Goal: Find specific page/section: Find specific page/section

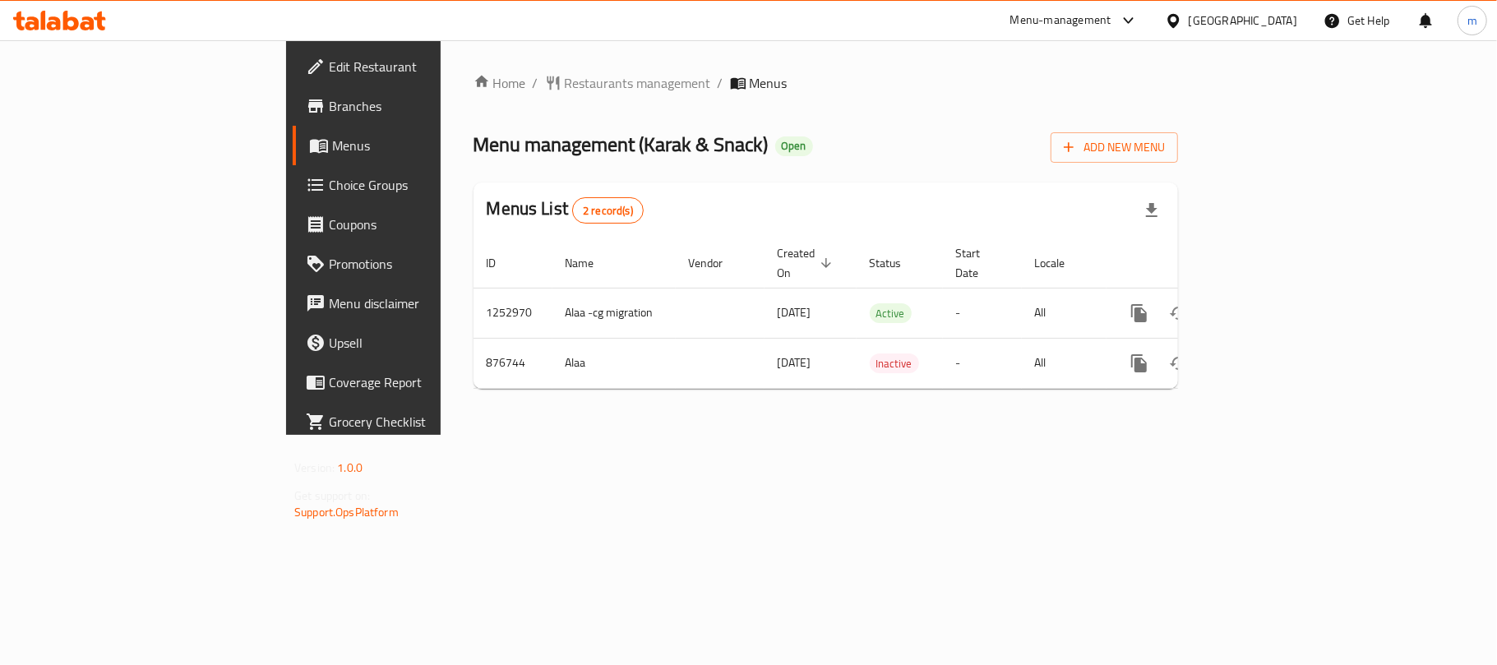
click at [1254, 18] on div "[GEOGRAPHIC_DATA]" at bounding box center [1242, 21] width 108 height 18
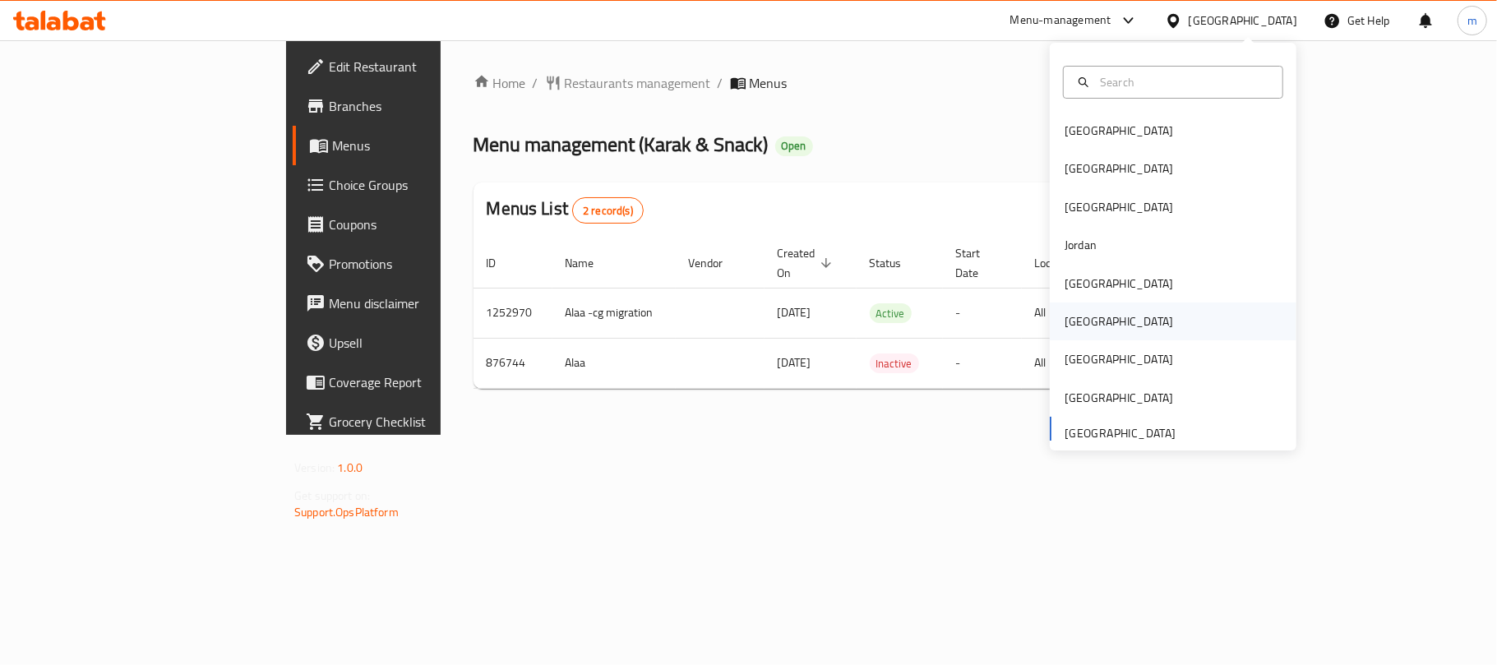
click at [1058, 309] on div "[GEOGRAPHIC_DATA]" at bounding box center [1118, 321] width 135 height 38
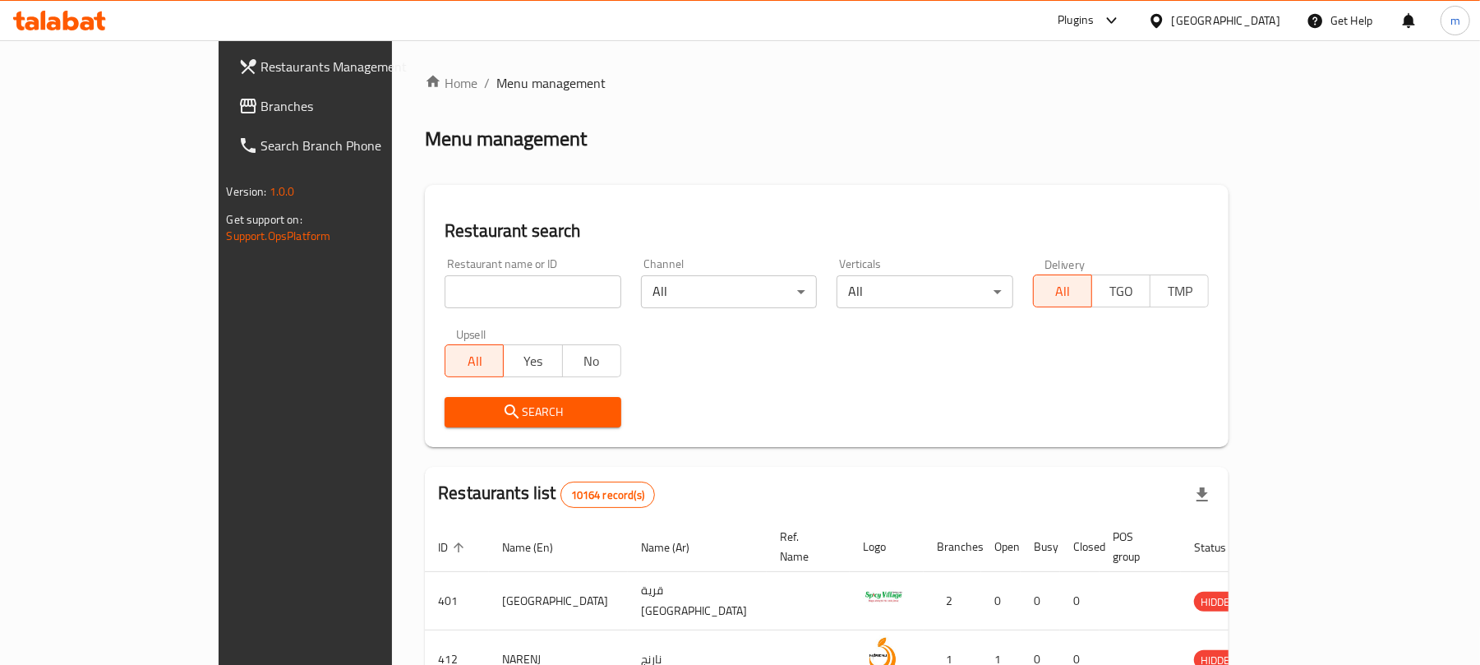
click at [261, 102] on span "Branches" at bounding box center [356, 106] width 191 height 20
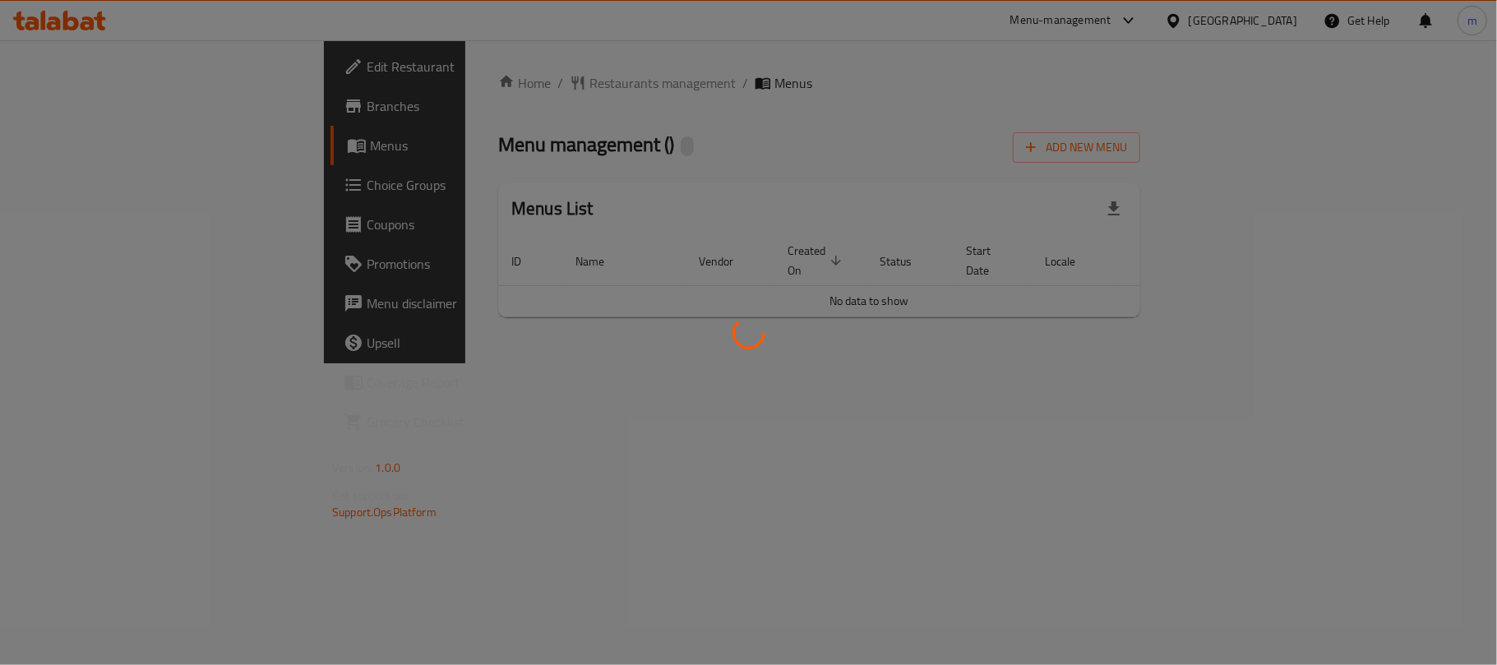
click at [478, 76] on div at bounding box center [748, 332] width 1497 height 665
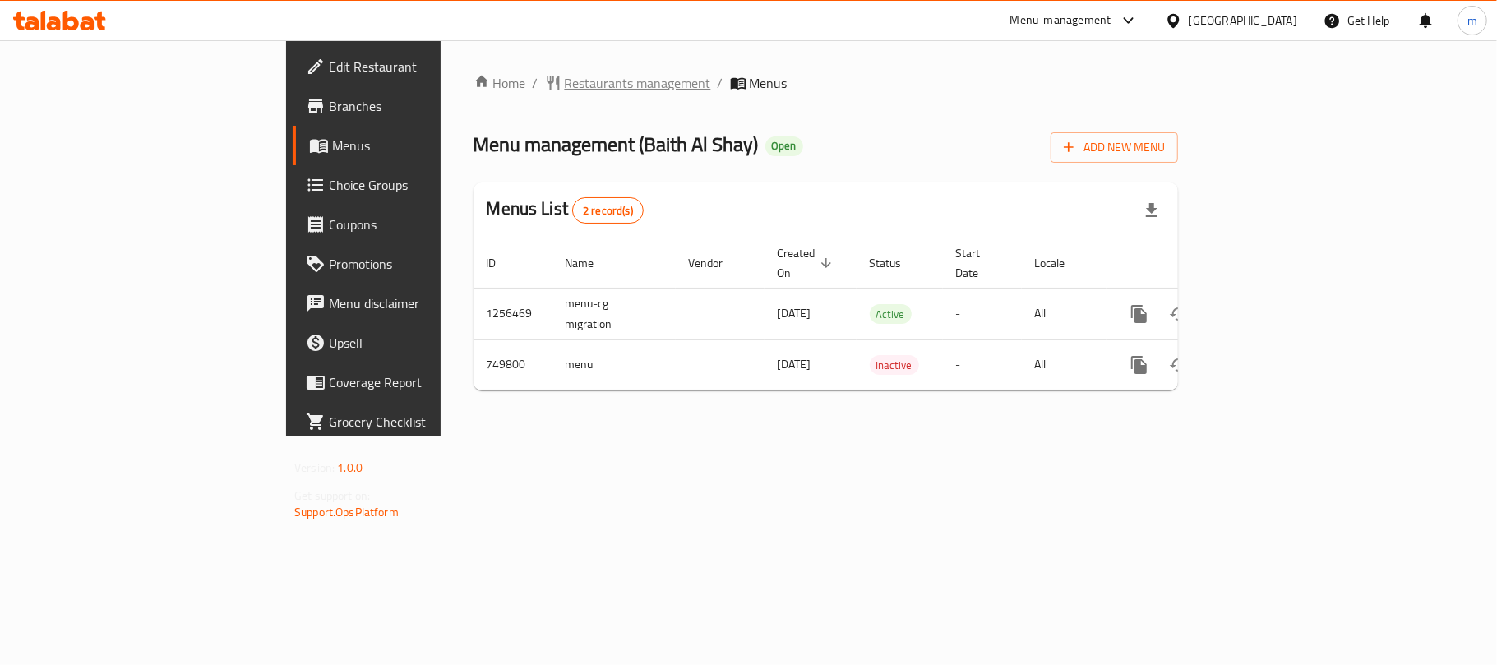
click at [565, 84] on span "Restaurants management" at bounding box center [638, 83] width 146 height 20
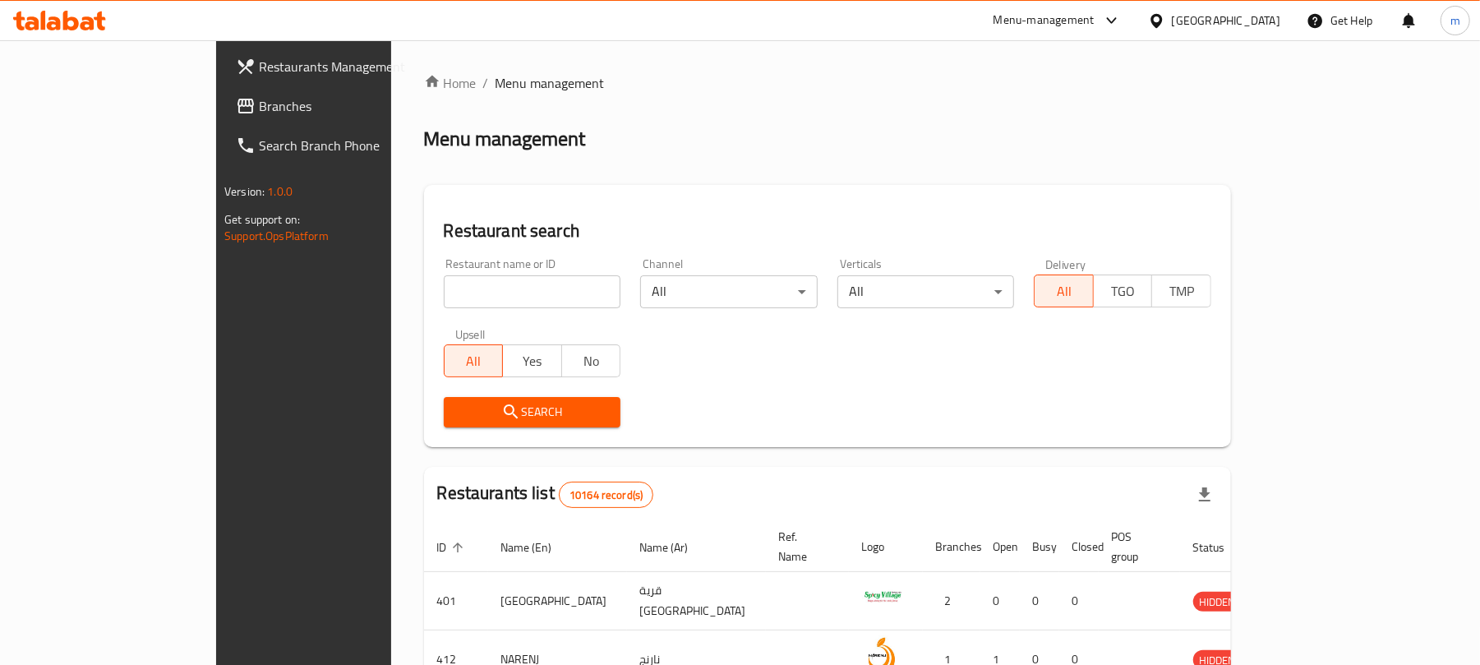
click at [458, 286] on input "search" at bounding box center [533, 291] width 178 height 33
paste input "648929"
type input "648929"
click button "Search" at bounding box center [533, 412] width 178 height 30
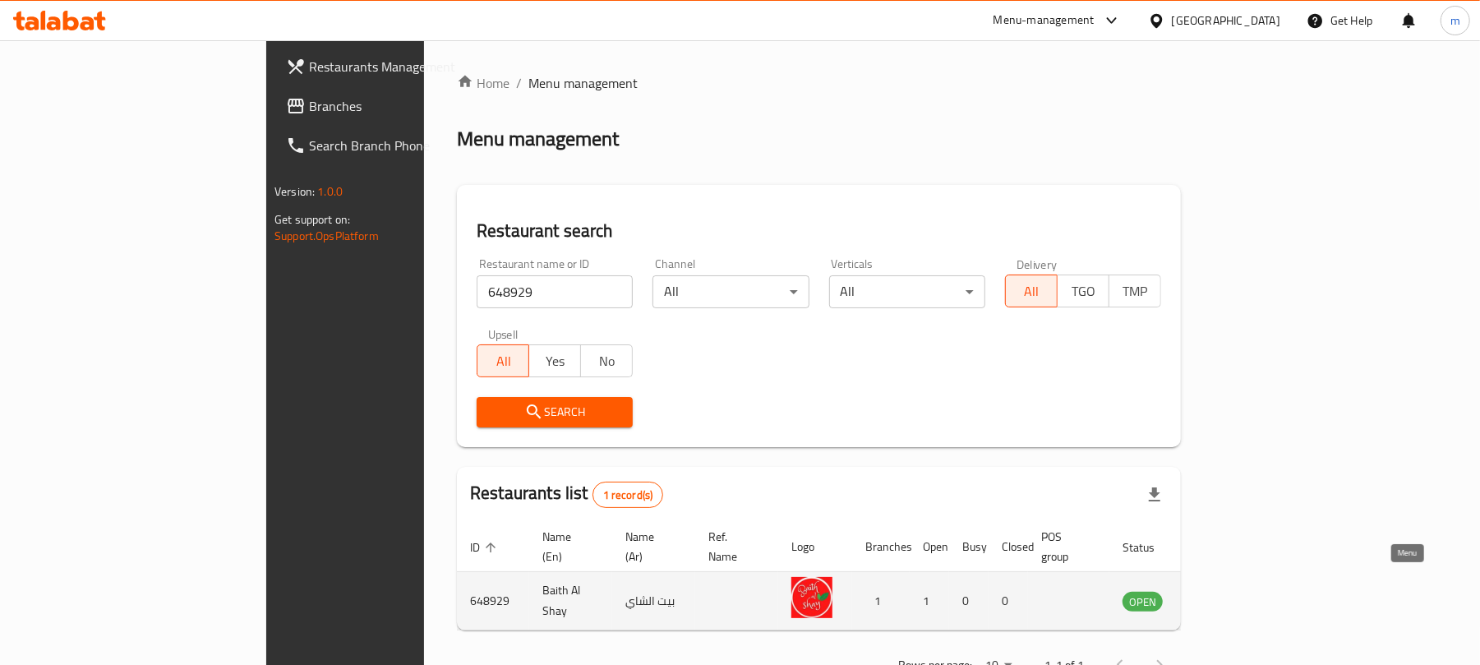
click at [1229, 591] on icon "enhanced table" at bounding box center [1219, 601] width 20 height 20
